Goal: Task Accomplishment & Management: Use online tool/utility

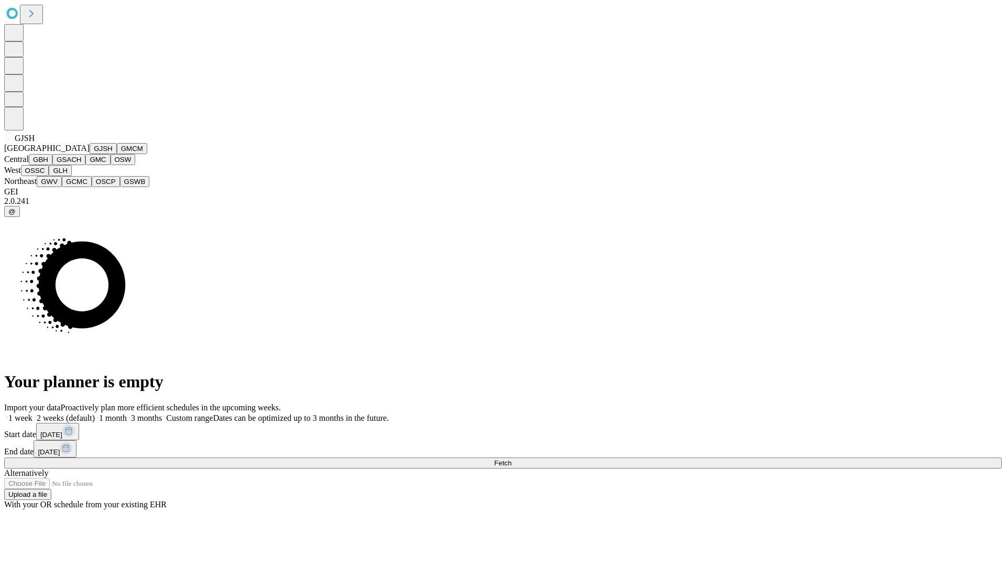
click at [90, 154] on button "GJSH" at bounding box center [103, 148] width 27 height 11
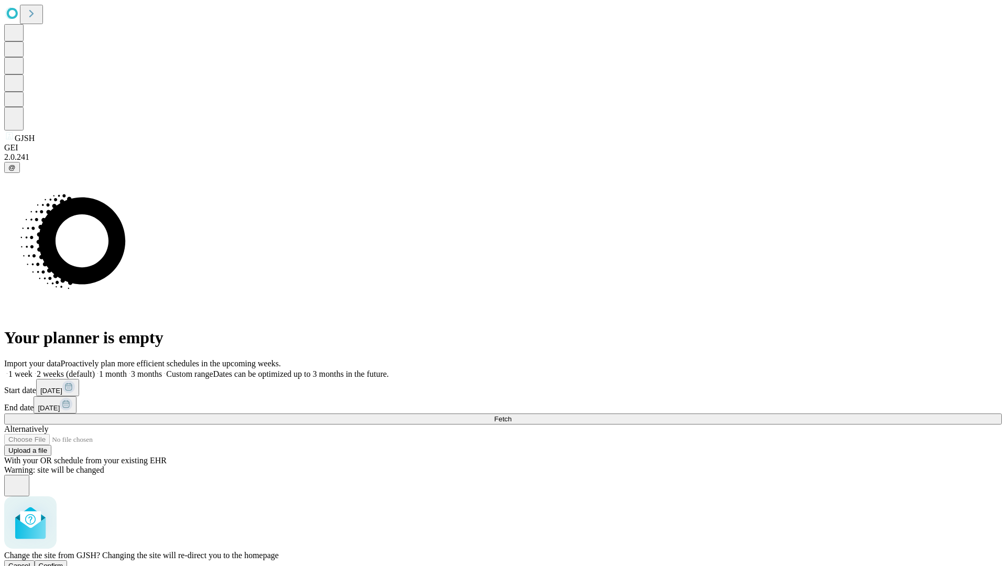
click at [63, 561] on span "Confirm" at bounding box center [51, 565] width 25 height 8
click at [32, 369] on label "1 week" at bounding box center [18, 373] width 28 height 9
click at [511, 415] on span "Fetch" at bounding box center [502, 419] width 17 height 8
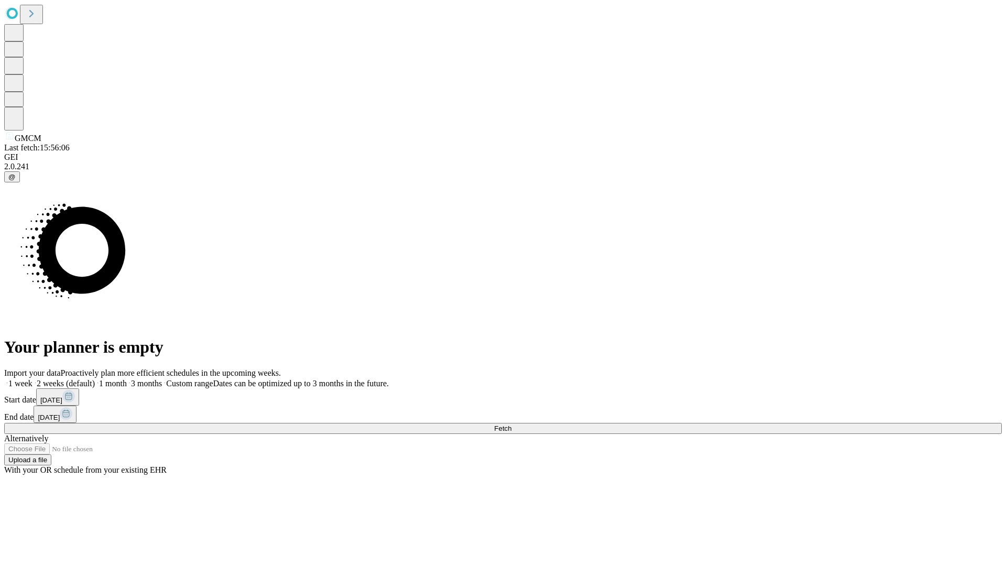
click at [511, 424] on span "Fetch" at bounding box center [502, 428] width 17 height 8
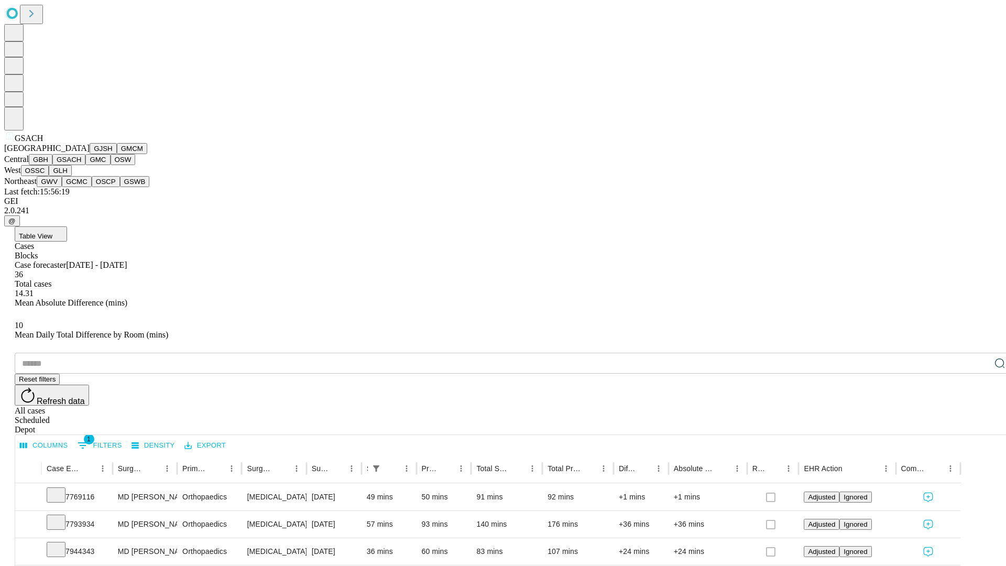
click at [85, 165] on button "GMC" at bounding box center [97, 159] width 25 height 11
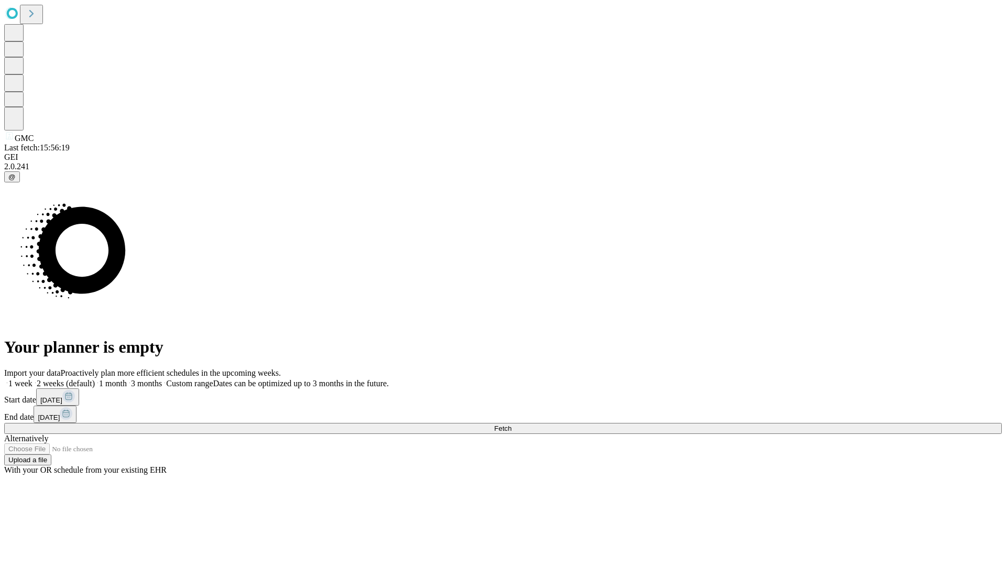
click at [32, 379] on label "1 week" at bounding box center [18, 383] width 28 height 9
click at [511, 424] on span "Fetch" at bounding box center [502, 428] width 17 height 8
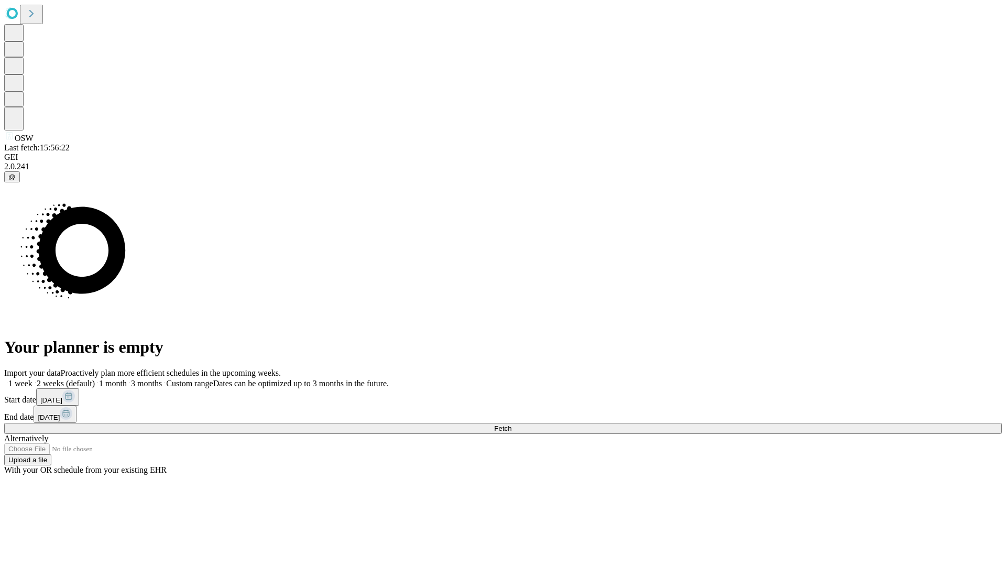
click at [511, 424] on span "Fetch" at bounding box center [502, 428] width 17 height 8
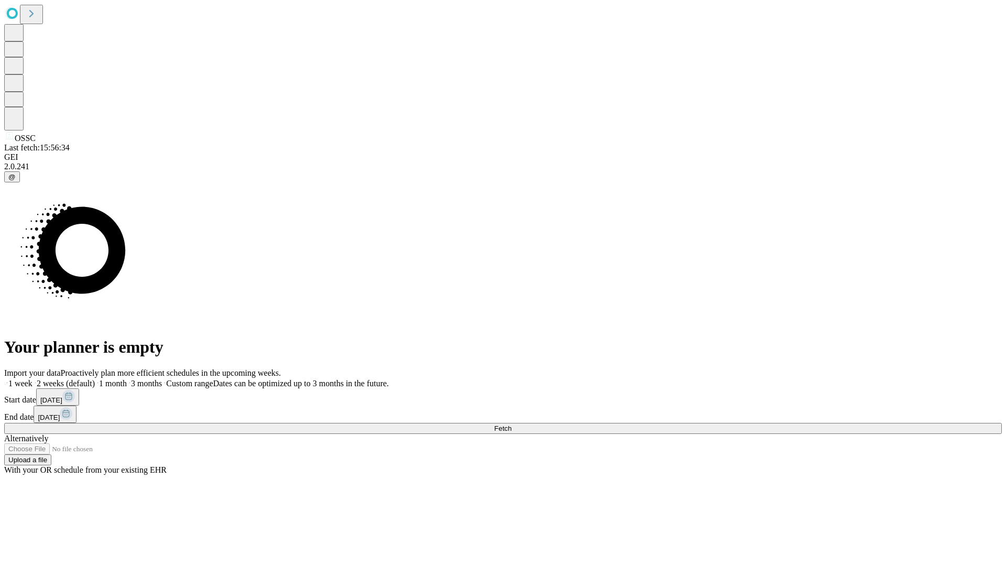
click at [32, 379] on label "1 week" at bounding box center [18, 383] width 28 height 9
click at [511, 424] on span "Fetch" at bounding box center [502, 428] width 17 height 8
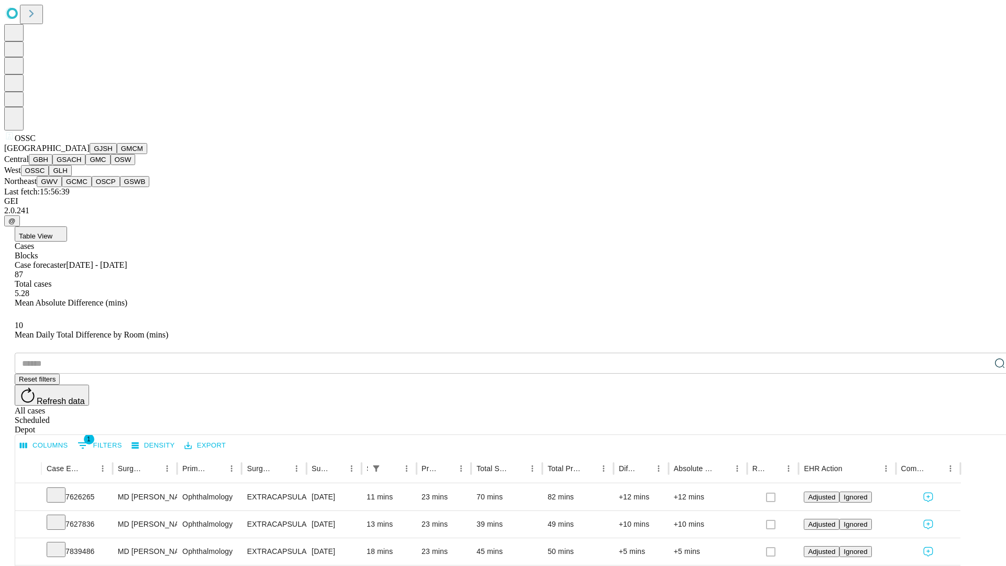
click at [71, 176] on button "GLH" at bounding box center [60, 170] width 23 height 11
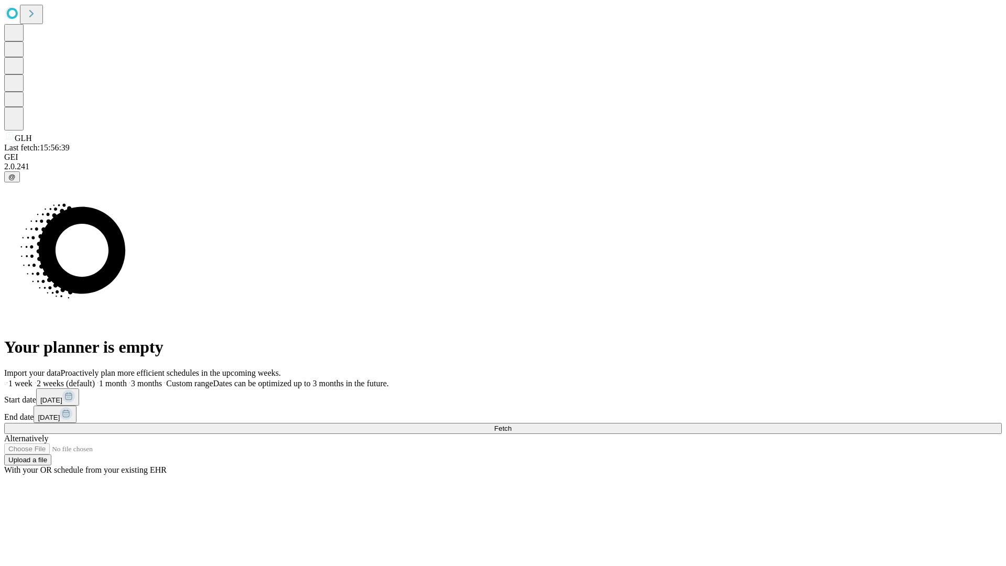
click at [32, 379] on label "1 week" at bounding box center [18, 383] width 28 height 9
click at [511, 424] on span "Fetch" at bounding box center [502, 428] width 17 height 8
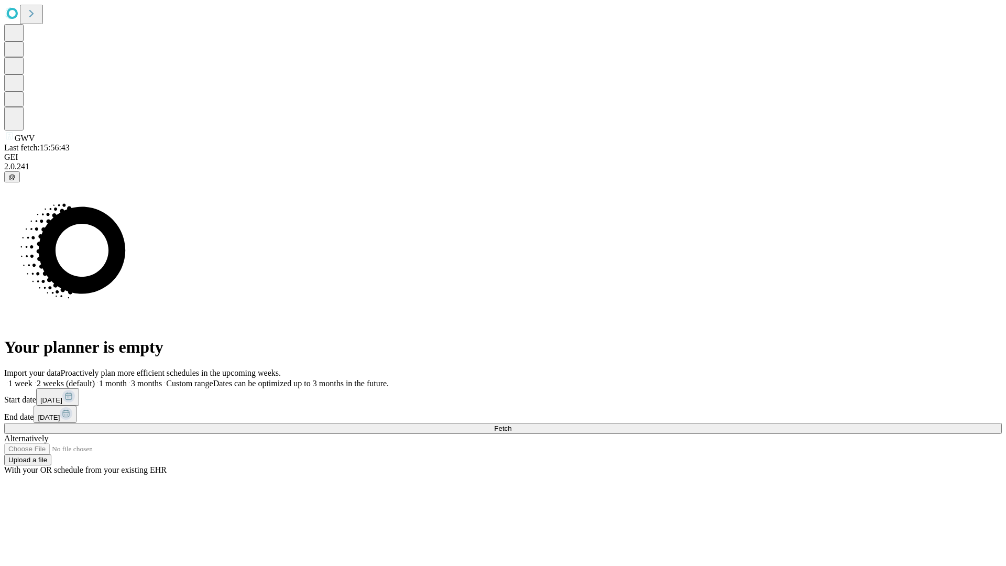
click at [32, 379] on label "1 week" at bounding box center [18, 383] width 28 height 9
click at [511, 424] on span "Fetch" at bounding box center [502, 428] width 17 height 8
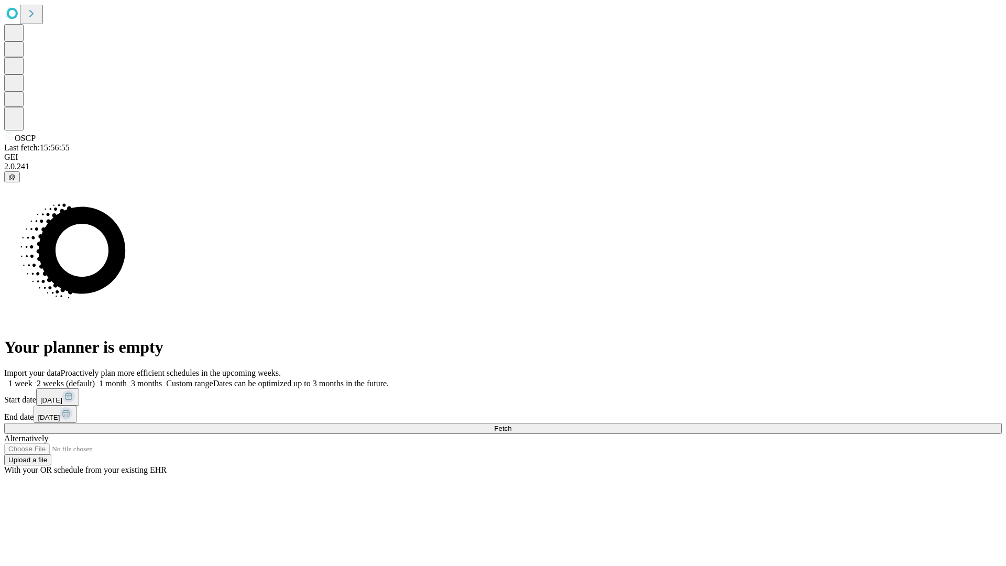
click at [32, 379] on label "1 week" at bounding box center [18, 383] width 28 height 9
click at [511, 424] on span "Fetch" at bounding box center [502, 428] width 17 height 8
